Goal: Complete application form

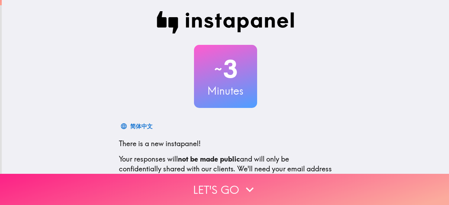
click at [239, 184] on button "Let's go" at bounding box center [224, 189] width 449 height 31
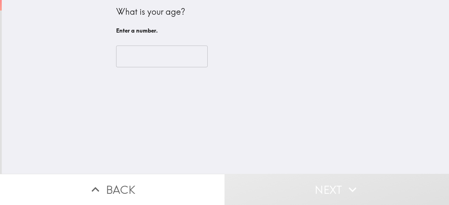
click at [172, 51] on input "number" at bounding box center [161, 57] width 91 height 22
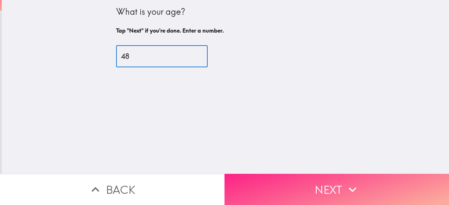
type input "48"
click at [326, 182] on button "Next" at bounding box center [336, 189] width 224 height 31
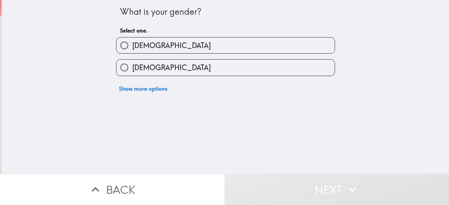
click at [179, 66] on label "[DEMOGRAPHIC_DATA]" at bounding box center [225, 68] width 218 height 16
click at [132, 66] on input "[DEMOGRAPHIC_DATA]" at bounding box center [124, 68] width 16 height 16
radio input "true"
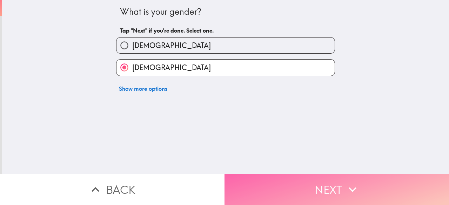
click at [300, 184] on button "Next" at bounding box center [336, 189] width 224 height 31
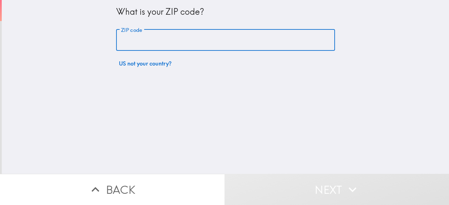
click at [199, 47] on input "ZIP code" at bounding box center [225, 40] width 219 height 22
type input "27823"
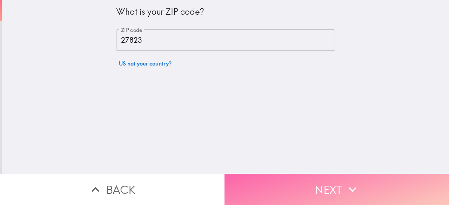
click at [304, 179] on button "Next" at bounding box center [336, 189] width 224 height 31
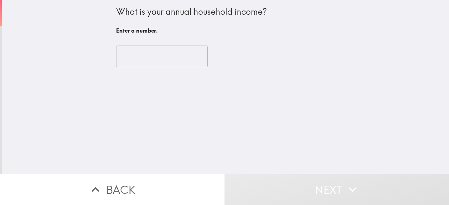
click at [169, 55] on input "number" at bounding box center [161, 57] width 91 height 22
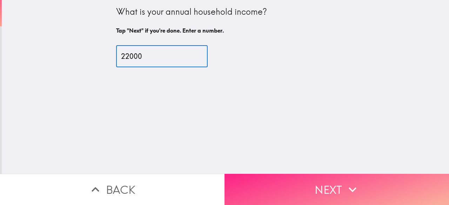
type input "22000"
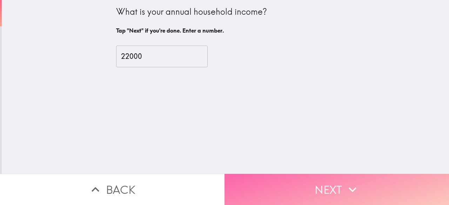
click at [317, 185] on button "Next" at bounding box center [336, 189] width 224 height 31
